Goal: Transaction & Acquisition: Purchase product/service

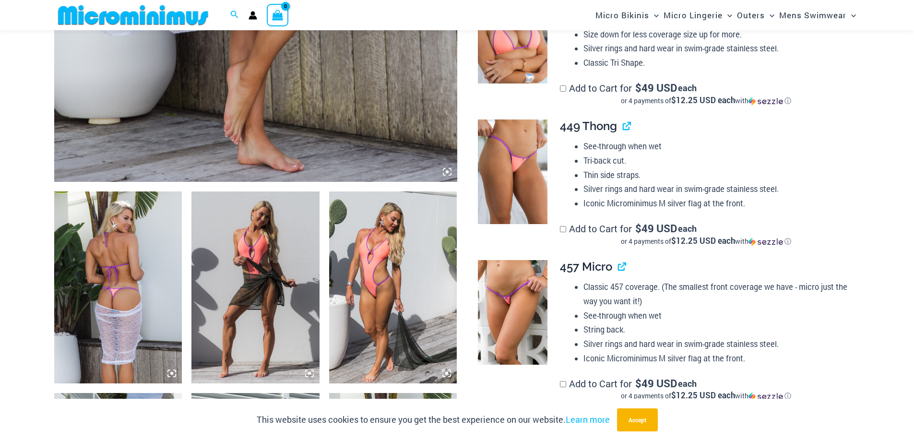
scroll to position [519, 0]
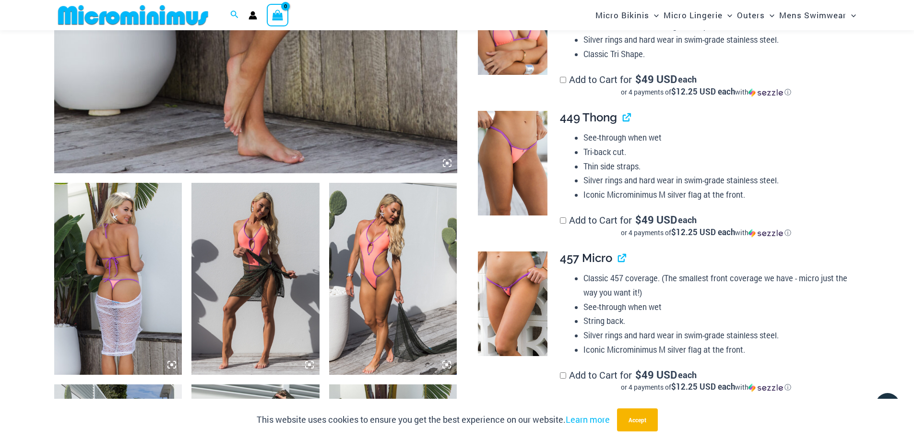
click at [116, 294] on img at bounding box center [118, 279] width 128 height 192
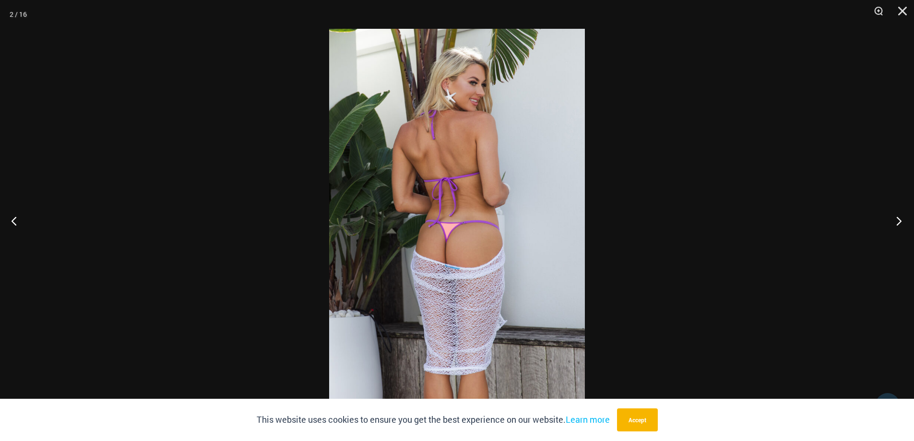
click at [900, 220] on button "Next" at bounding box center [896, 221] width 36 height 48
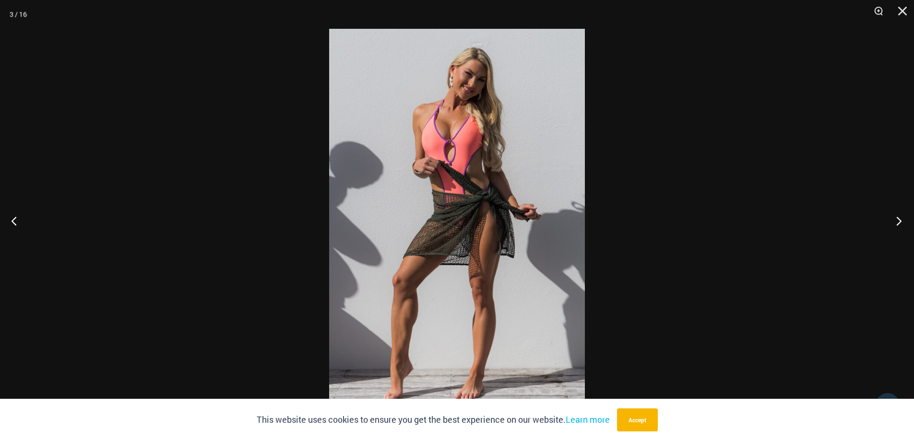
click at [900, 220] on button "Next" at bounding box center [896, 221] width 36 height 48
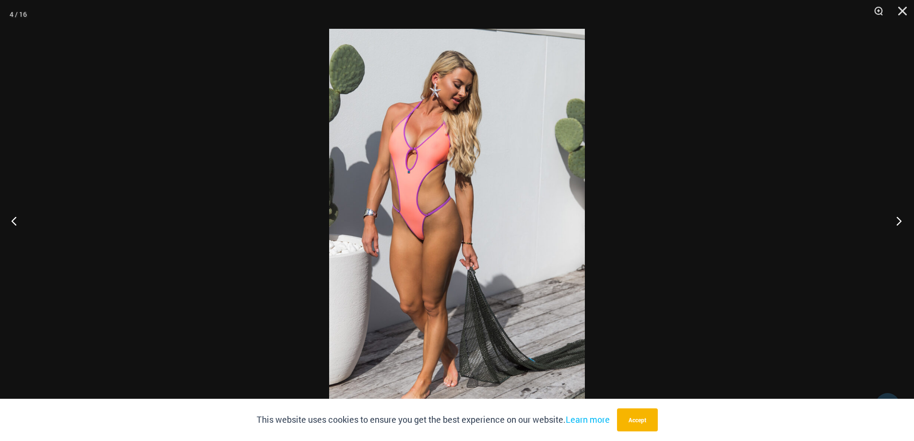
click at [900, 220] on button "Next" at bounding box center [896, 221] width 36 height 48
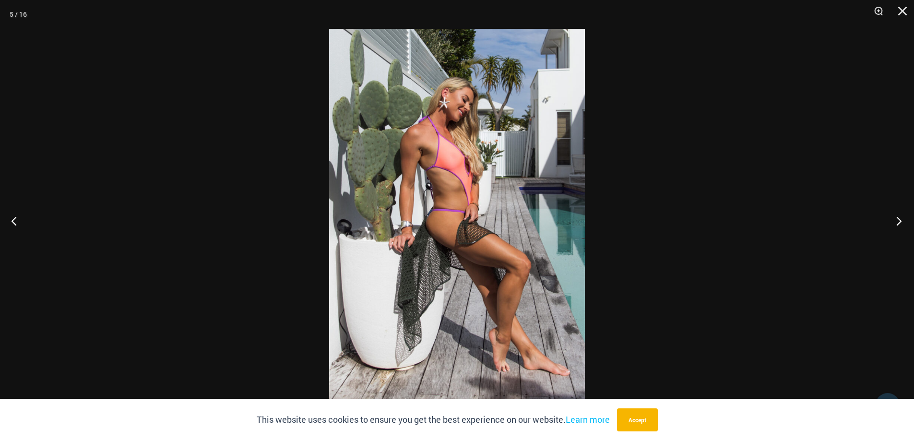
click at [900, 220] on button "Next" at bounding box center [896, 221] width 36 height 48
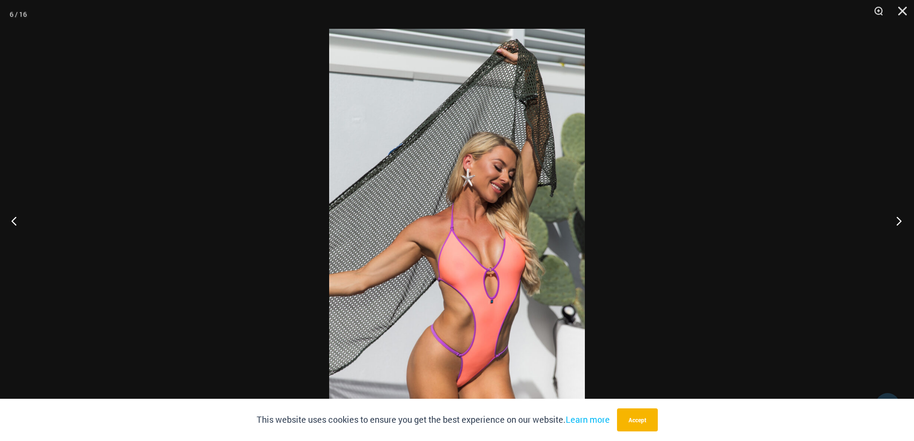
click at [900, 220] on button "Next" at bounding box center [896, 221] width 36 height 48
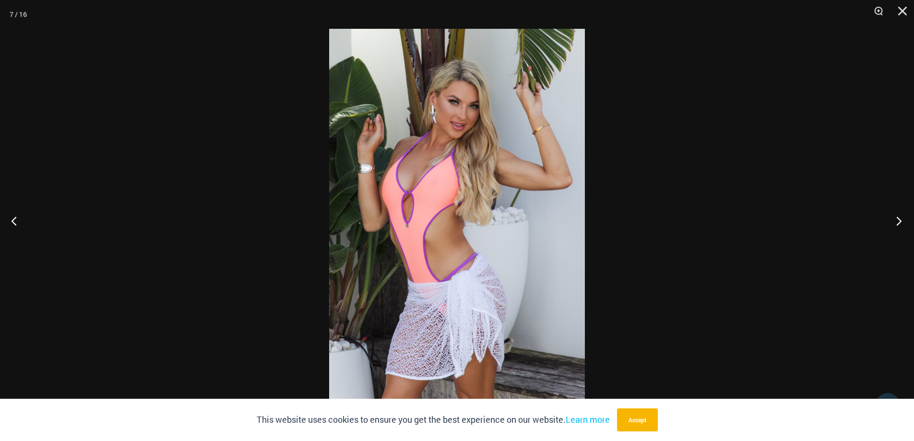
click at [900, 220] on button "Next" at bounding box center [896, 221] width 36 height 48
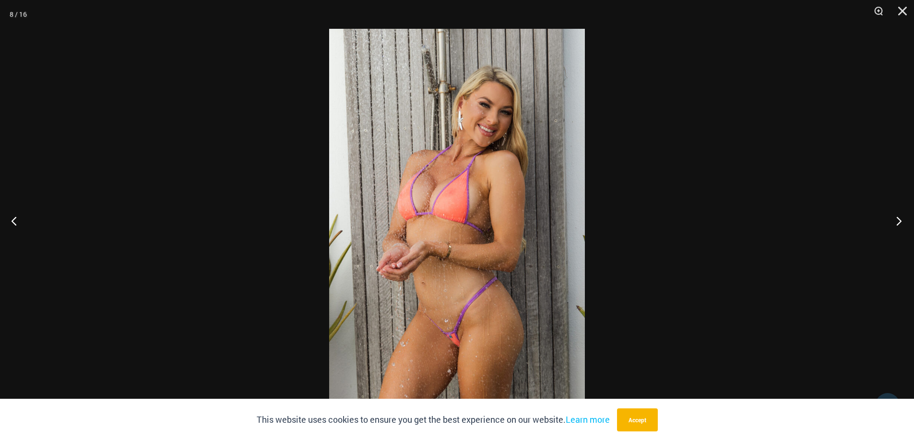
click at [900, 220] on button "Next" at bounding box center [896, 221] width 36 height 48
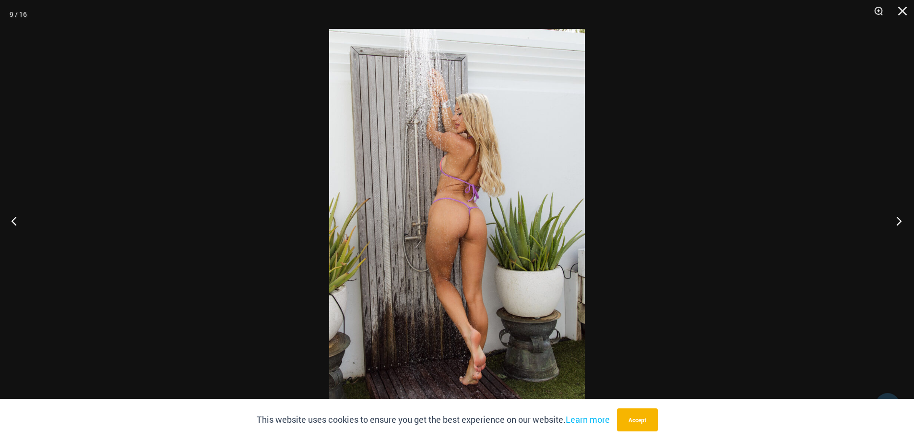
click at [900, 220] on button "Next" at bounding box center [896, 221] width 36 height 48
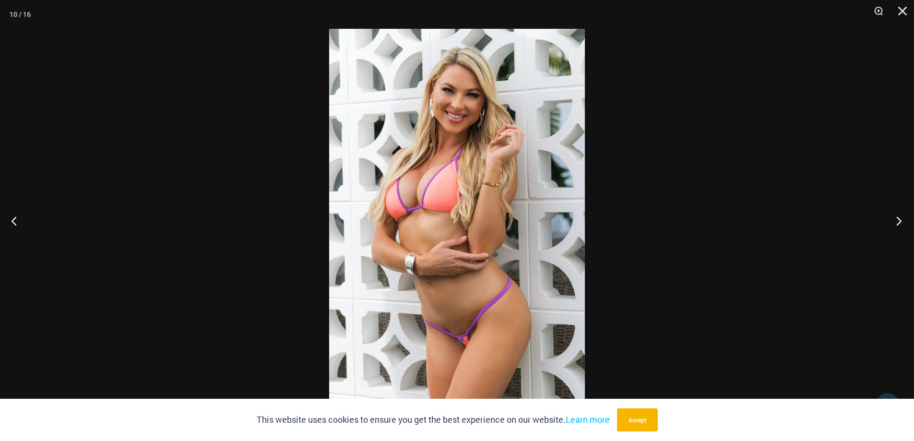
click at [900, 220] on button "Next" at bounding box center [896, 221] width 36 height 48
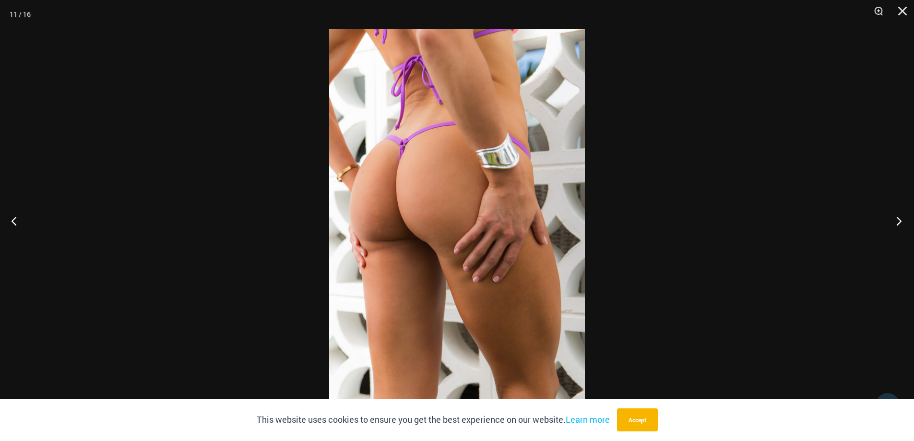
click at [900, 220] on button "Next" at bounding box center [896, 221] width 36 height 48
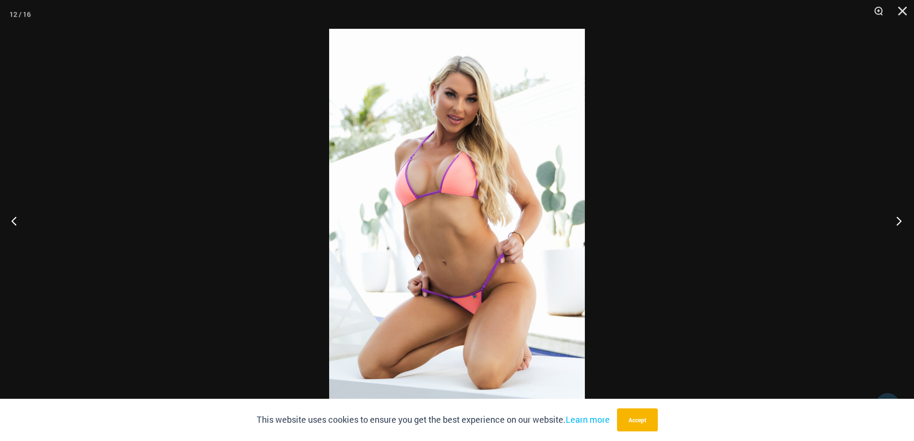
click at [900, 220] on button "Next" at bounding box center [896, 221] width 36 height 48
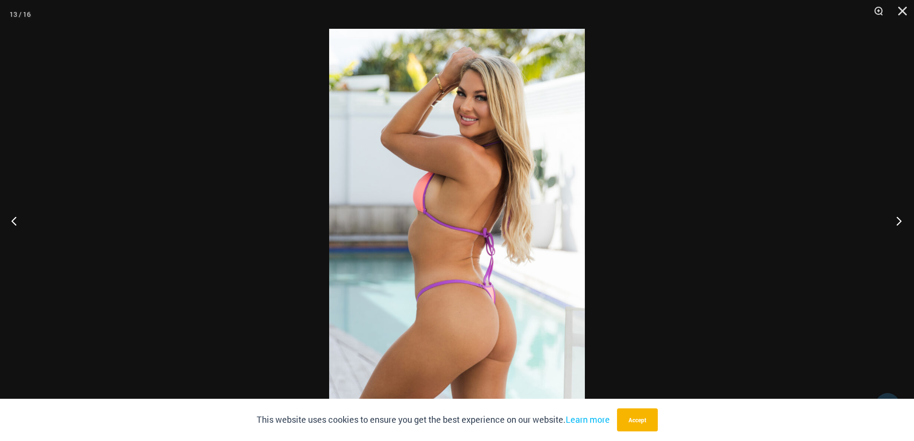
click at [900, 220] on button "Next" at bounding box center [896, 221] width 36 height 48
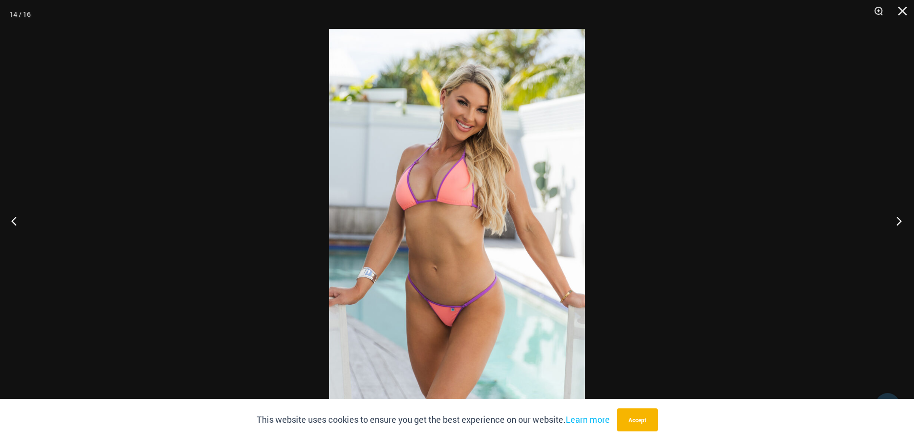
click at [900, 220] on button "Next" at bounding box center [896, 221] width 36 height 48
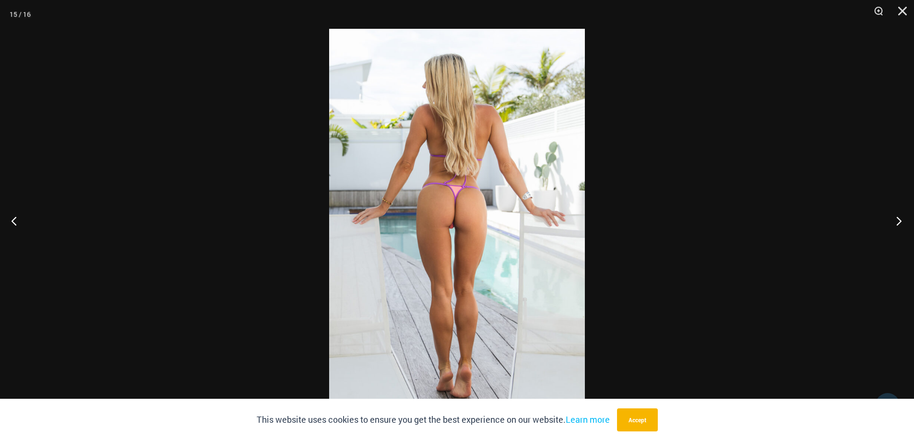
click at [900, 220] on button "Next" at bounding box center [896, 221] width 36 height 48
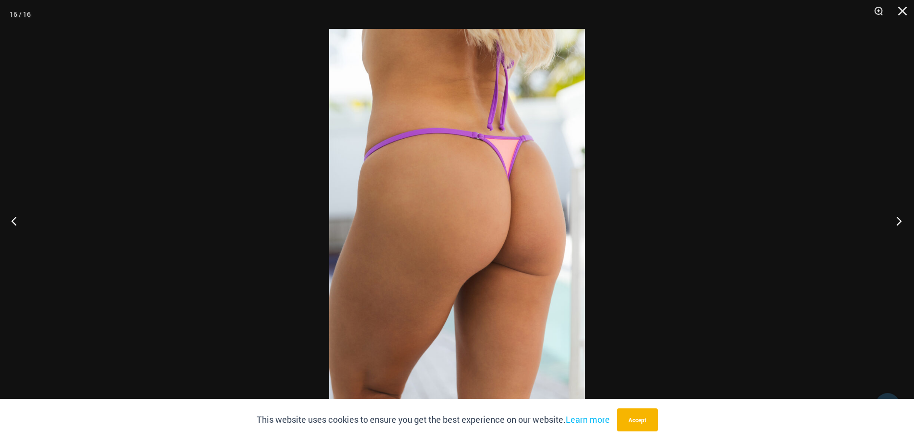
click at [900, 220] on button "Next" at bounding box center [896, 221] width 36 height 48
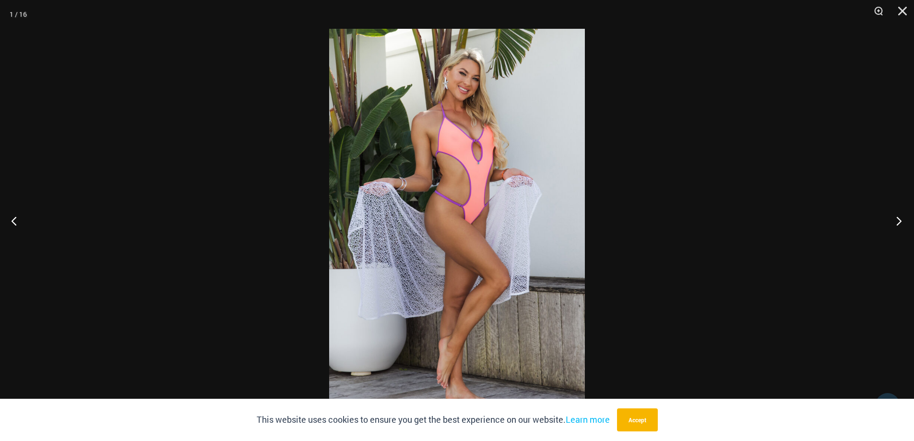
click at [900, 220] on button "Next" at bounding box center [896, 221] width 36 height 48
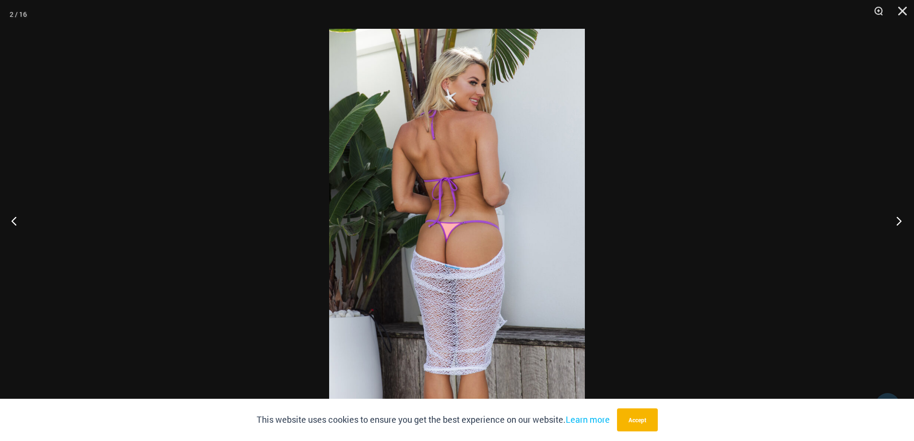
click at [900, 220] on button "Next" at bounding box center [896, 221] width 36 height 48
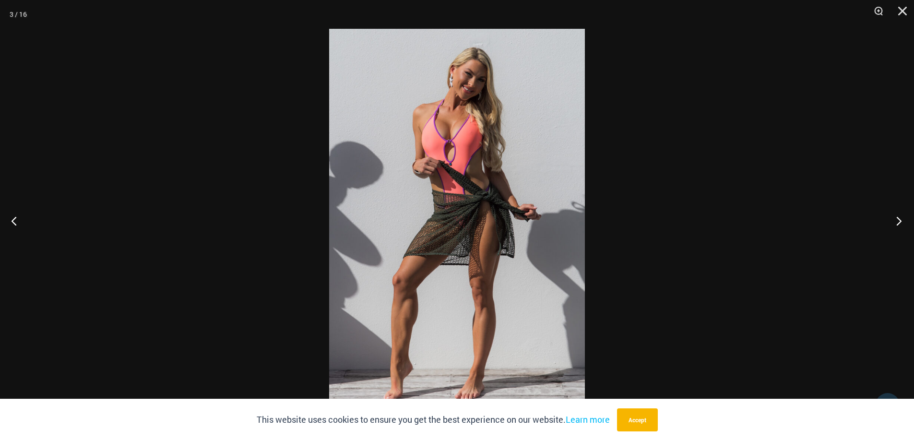
click at [900, 220] on button "Next" at bounding box center [896, 221] width 36 height 48
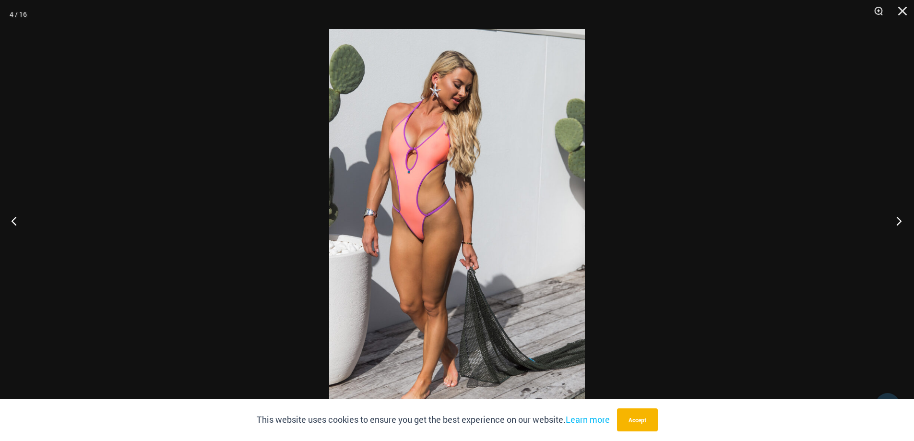
click at [900, 220] on button "Next" at bounding box center [896, 221] width 36 height 48
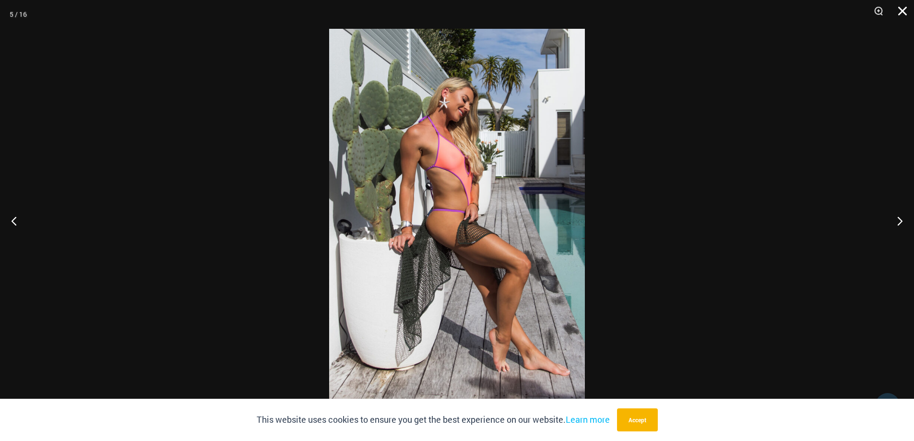
click at [903, 8] on button "Close" at bounding box center [899, 14] width 24 height 29
